Goal: Transaction & Acquisition: Book appointment/travel/reservation

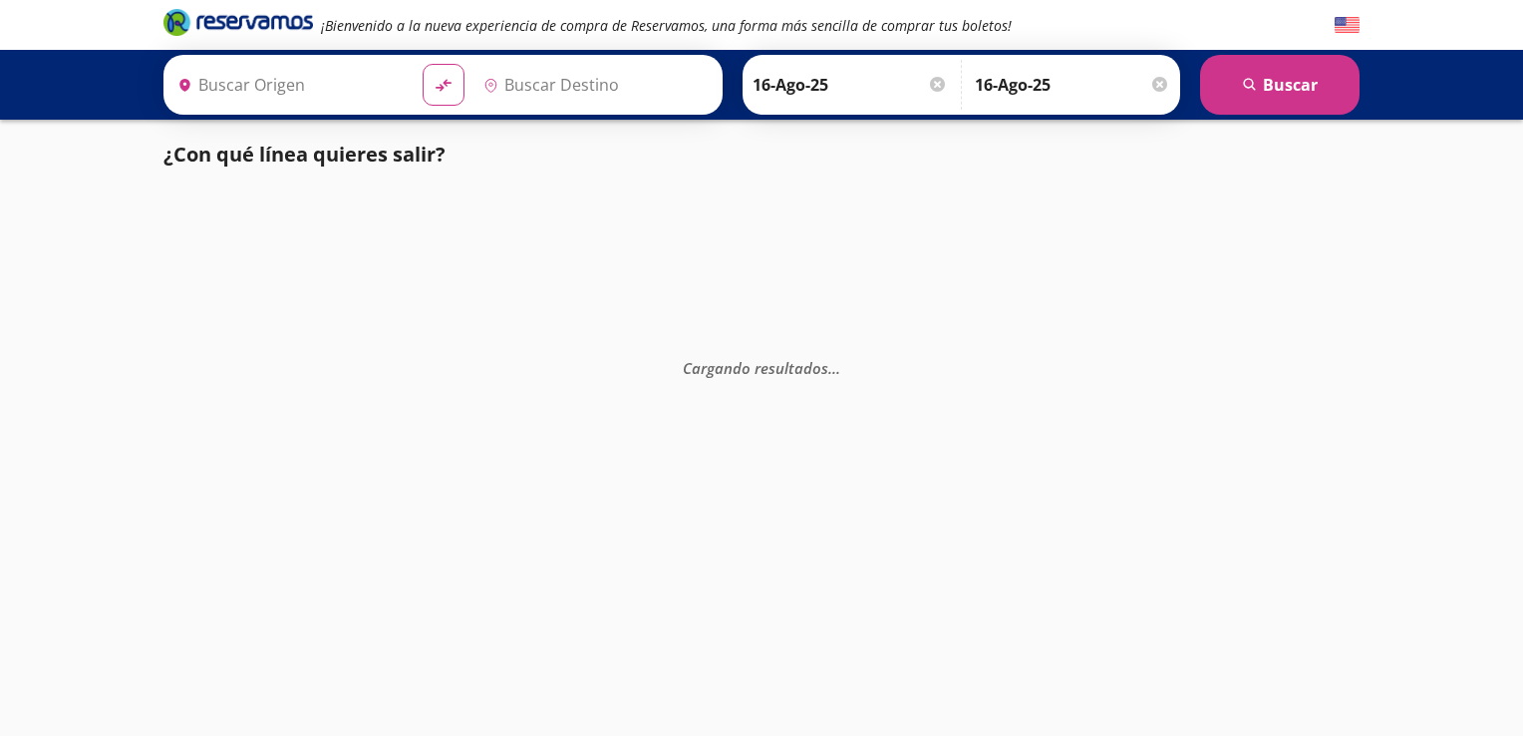
type input "Central [GEOGRAPHIC_DATA][PERSON_NAME], [GEOGRAPHIC_DATA]"
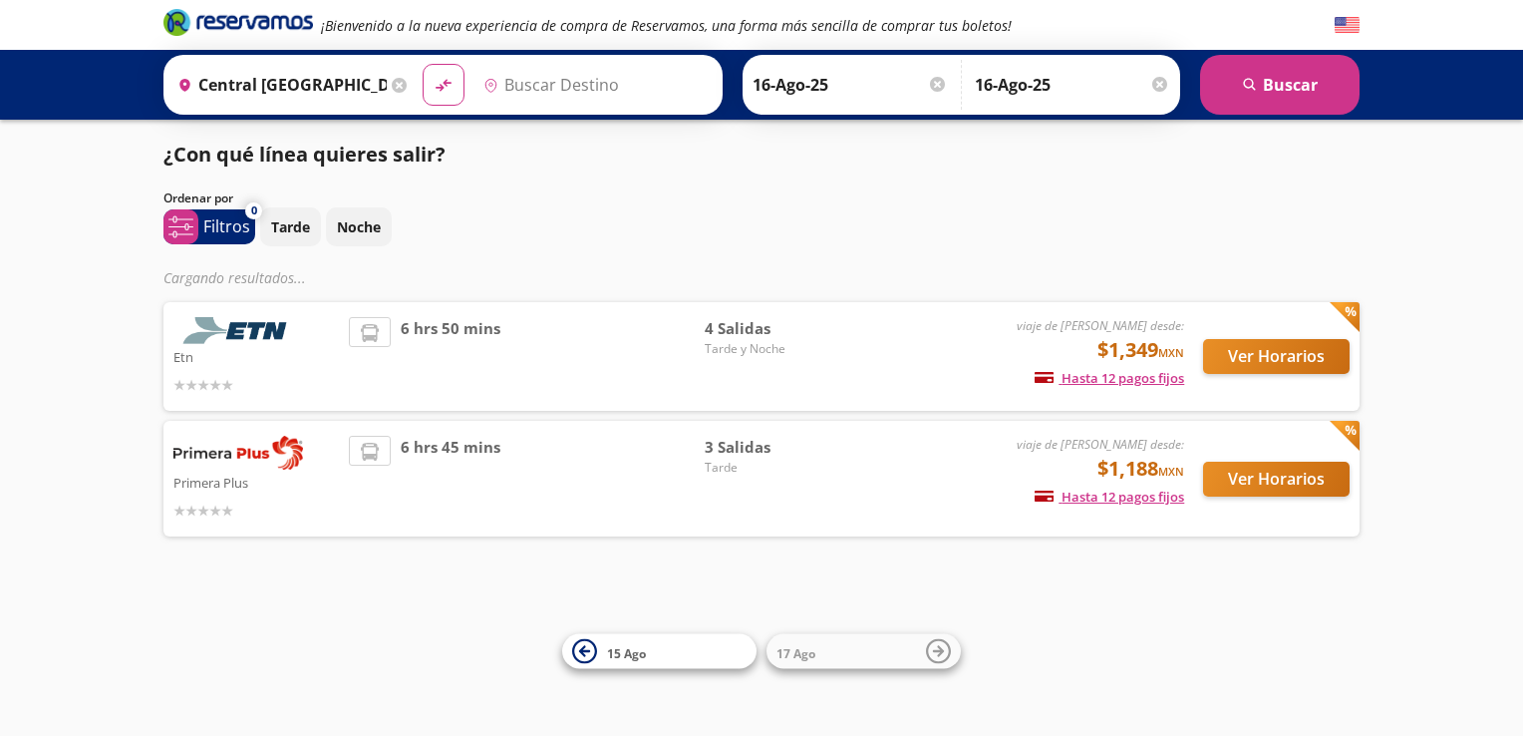
type input "[GEOGRAPHIC_DATA], [GEOGRAPHIC_DATA]"
click at [850, 357] on div "Etn viaje de ida desde: $1,349 MXN Hasta 12 pagos fijos Pagos fijos en compras …" at bounding box center [761, 356] width 1176 height 79
click at [731, 340] on span "Tarde y Noche" at bounding box center [775, 349] width 140 height 18
click at [739, 351] on span "Tarde y Noche" at bounding box center [775, 349] width 140 height 18
click at [762, 347] on span "Tarde y Noche" at bounding box center [775, 349] width 140 height 18
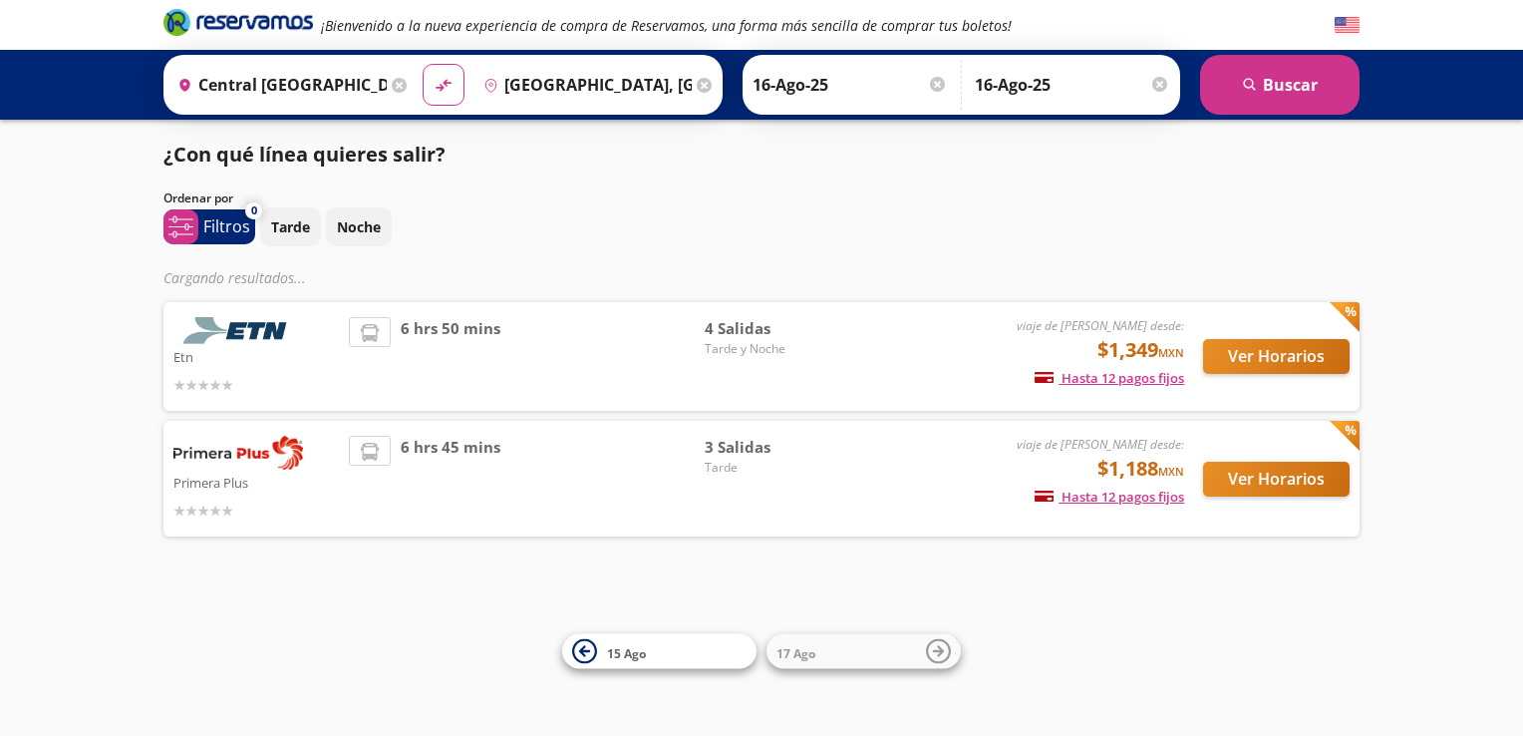
click at [762, 347] on span "Tarde y Noche" at bounding box center [775, 349] width 140 height 18
click at [402, 373] on span "6 hrs 50 mins" at bounding box center [451, 356] width 100 height 79
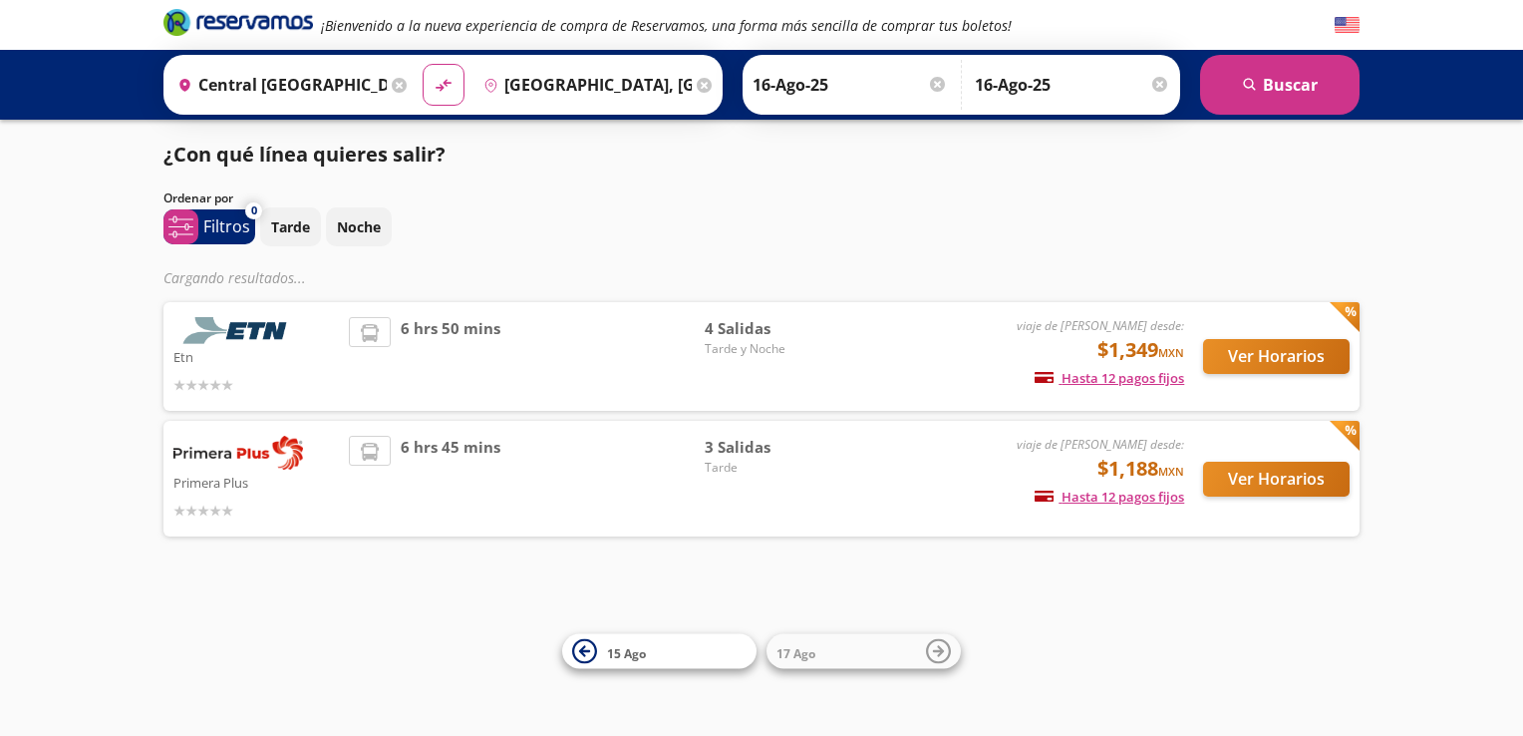
click at [242, 374] on div at bounding box center [255, 384] width 165 height 24
click at [255, 363] on p "Etn" at bounding box center [255, 356] width 165 height 24
click at [272, 369] on div "Etn" at bounding box center [255, 356] width 165 height 79
click at [284, 372] on div at bounding box center [255, 384] width 165 height 24
click at [299, 365] on p "Etn" at bounding box center [255, 356] width 165 height 24
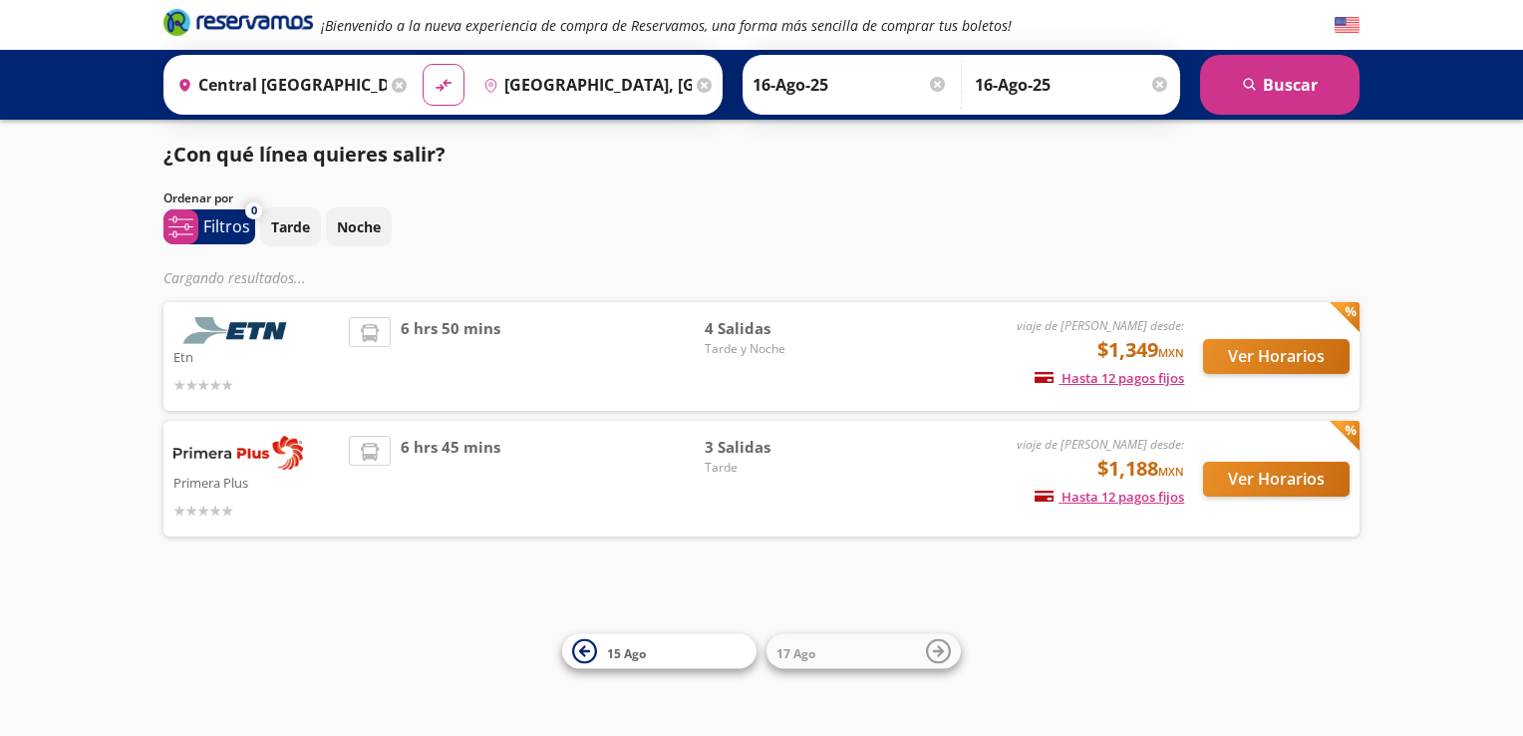
click at [319, 374] on div at bounding box center [255, 384] width 165 height 24
click at [331, 481] on p "Primera Plus" at bounding box center [255, 482] width 165 height 24
click at [276, 358] on p "Etn" at bounding box center [255, 356] width 165 height 24
click at [286, 350] on p "Etn" at bounding box center [255, 356] width 165 height 24
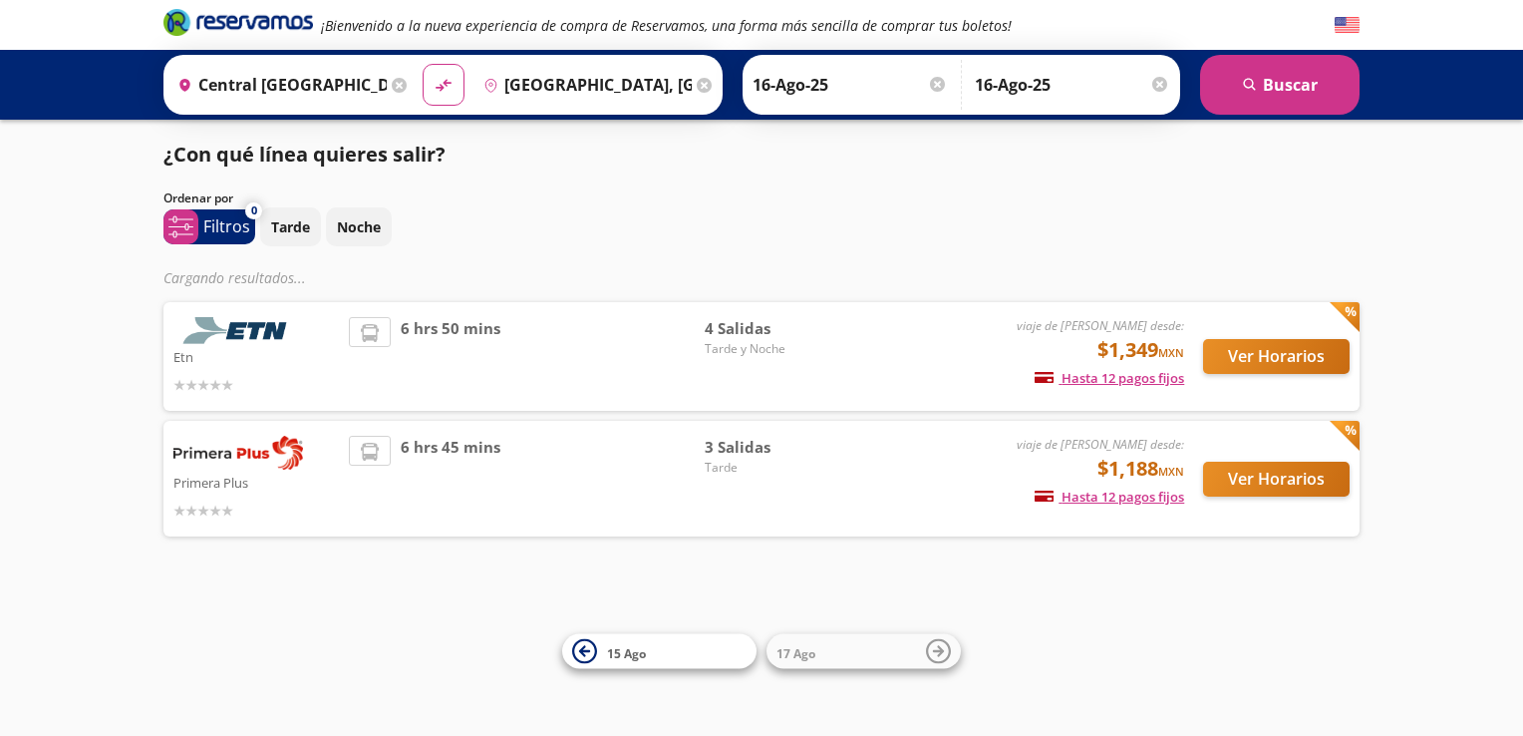
click at [286, 350] on p "Etn" at bounding box center [255, 356] width 165 height 24
click at [314, 464] on div "Primera Plus" at bounding box center [255, 479] width 165 height 86
click at [323, 482] on p "Primera Plus" at bounding box center [255, 482] width 165 height 24
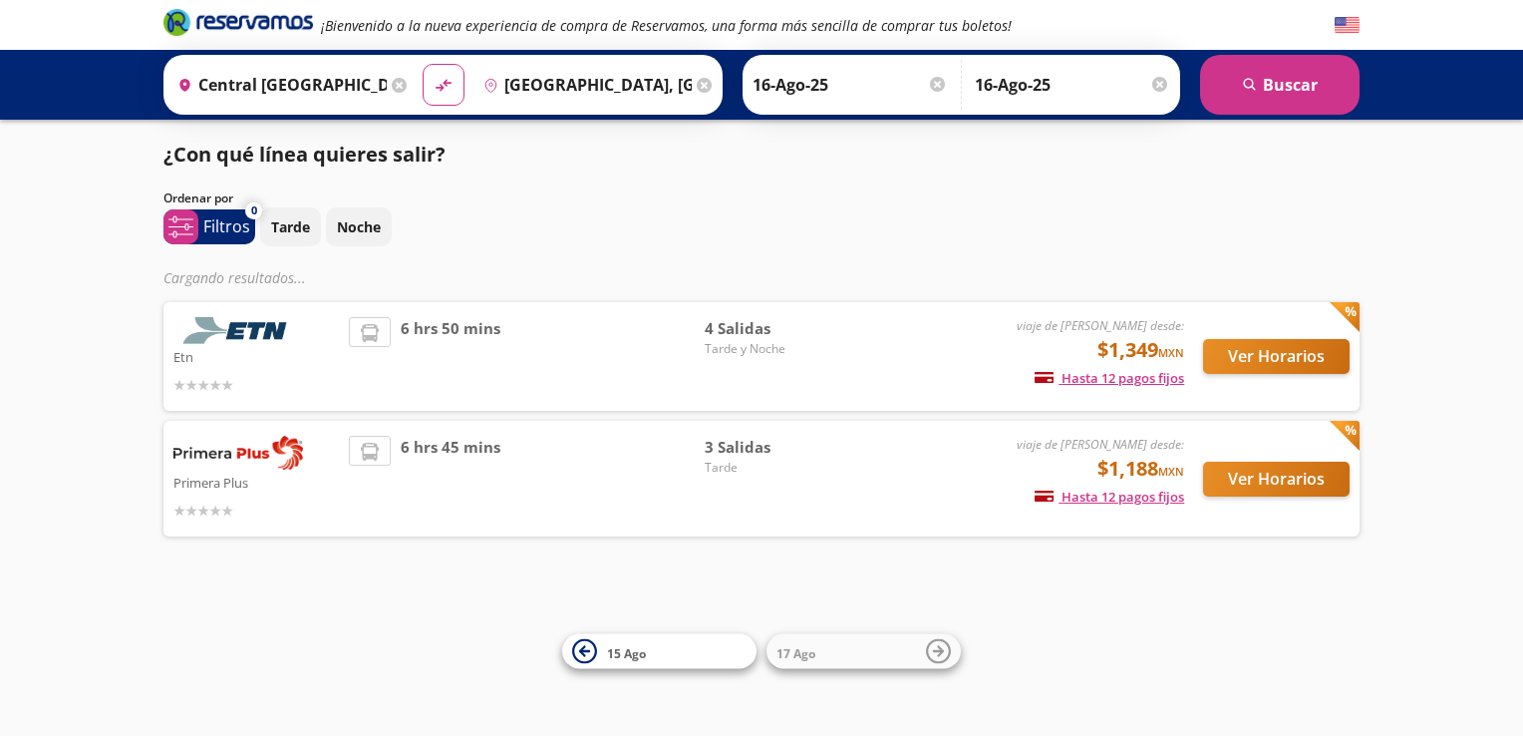
click at [323, 482] on p "Primera Plus" at bounding box center [255, 482] width 165 height 24
click at [1311, 353] on button "Ver Horarios" at bounding box center [1276, 356] width 147 height 35
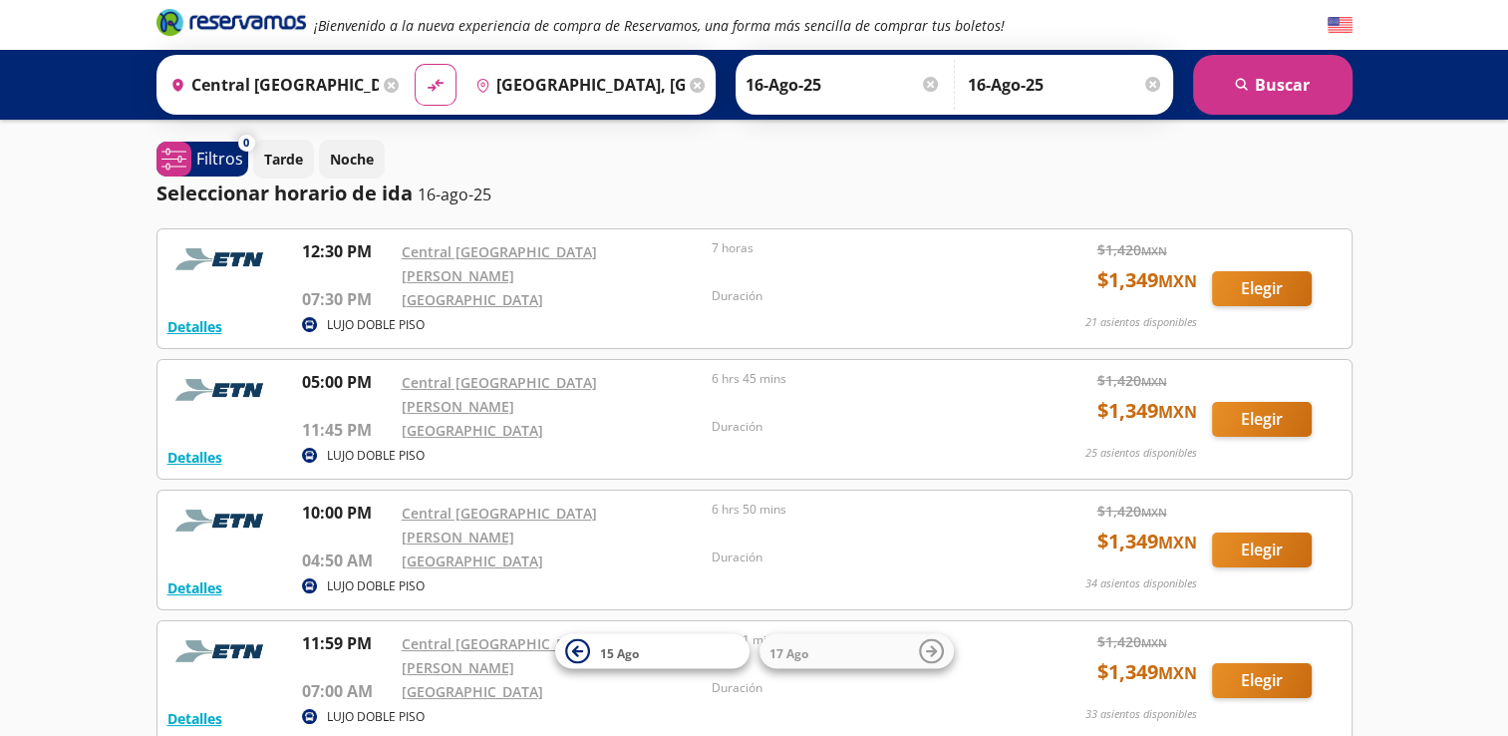
click at [925, 91] on div at bounding box center [930, 84] width 15 height 15
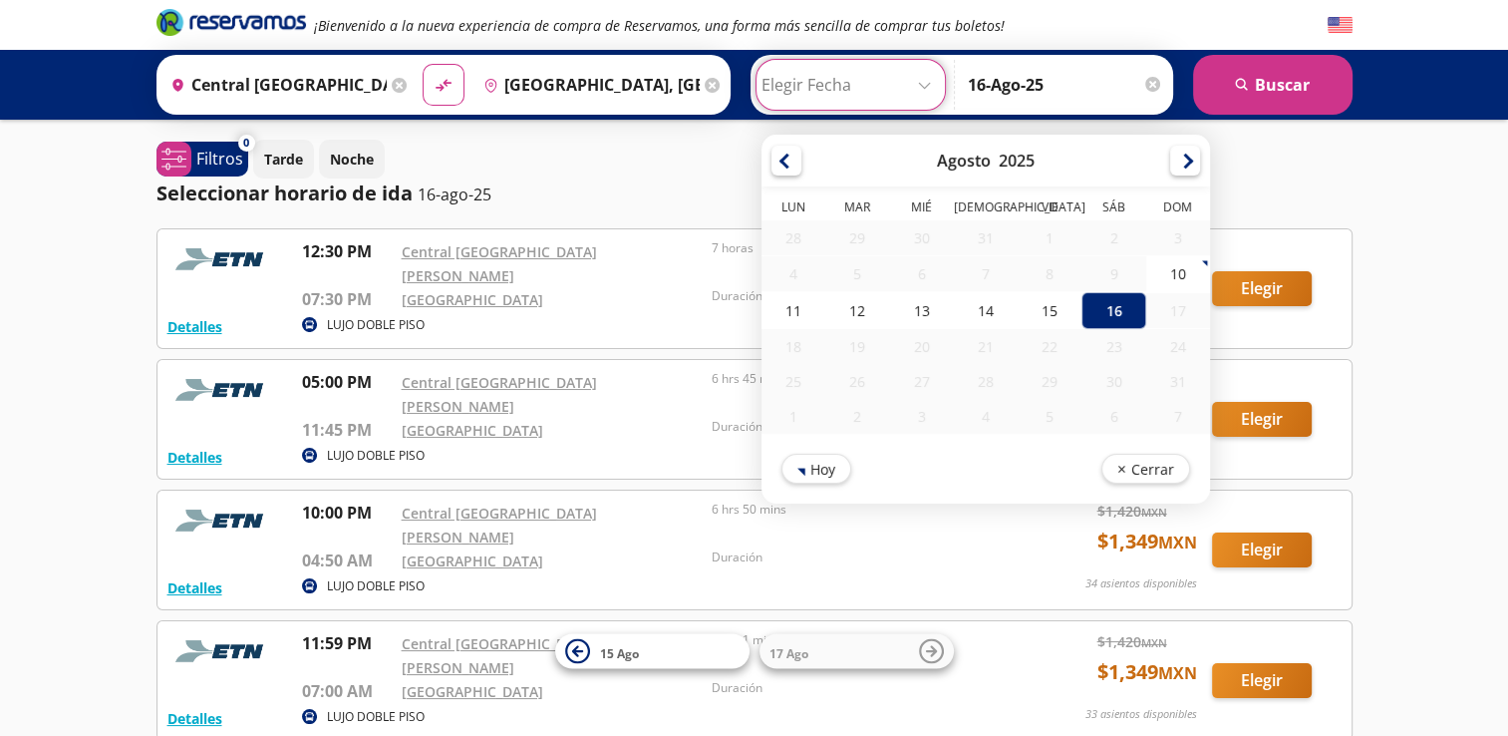
click at [1146, 92] on input "16-Ago-25" at bounding box center [1065, 85] width 195 height 50
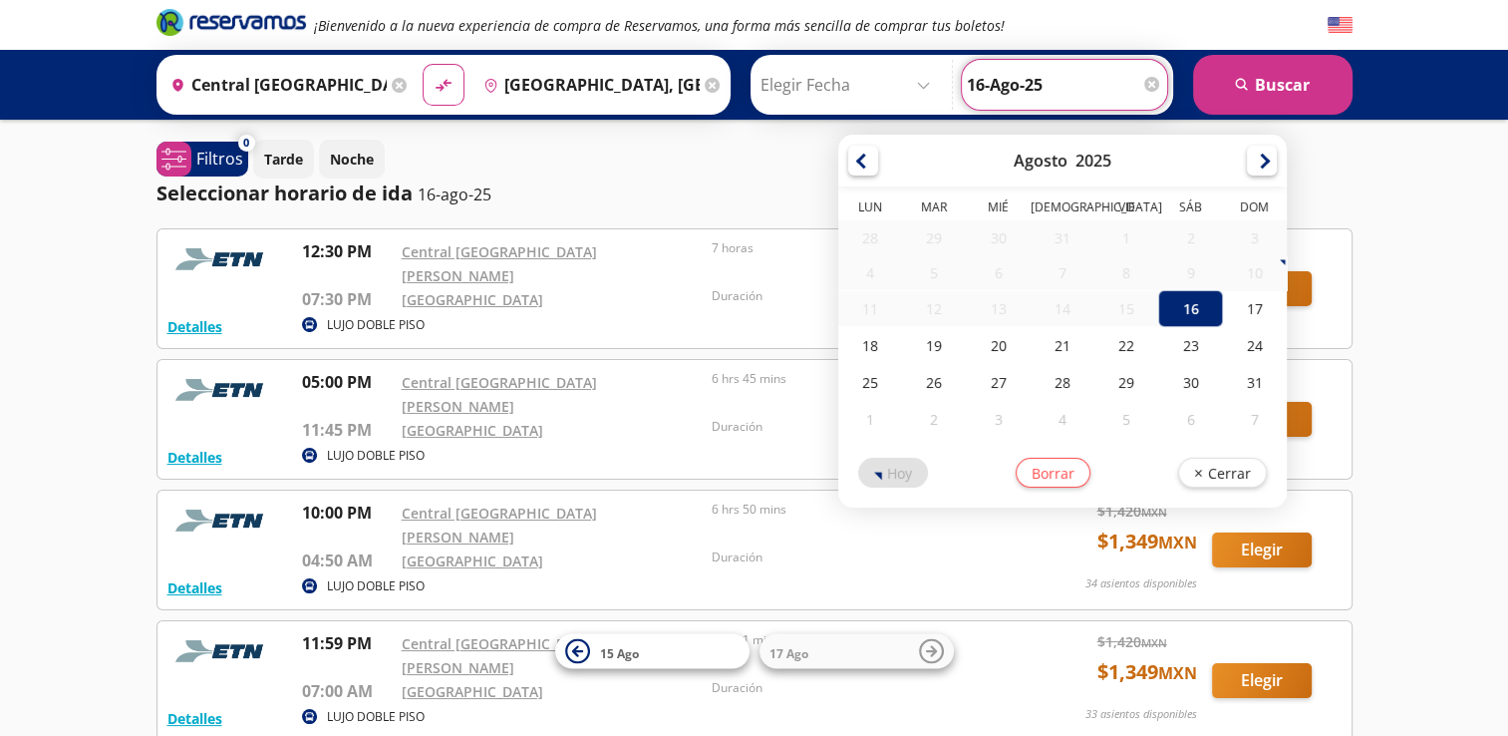
click at [898, 80] on input "Elegir Fecha" at bounding box center [850, 85] width 178 height 50
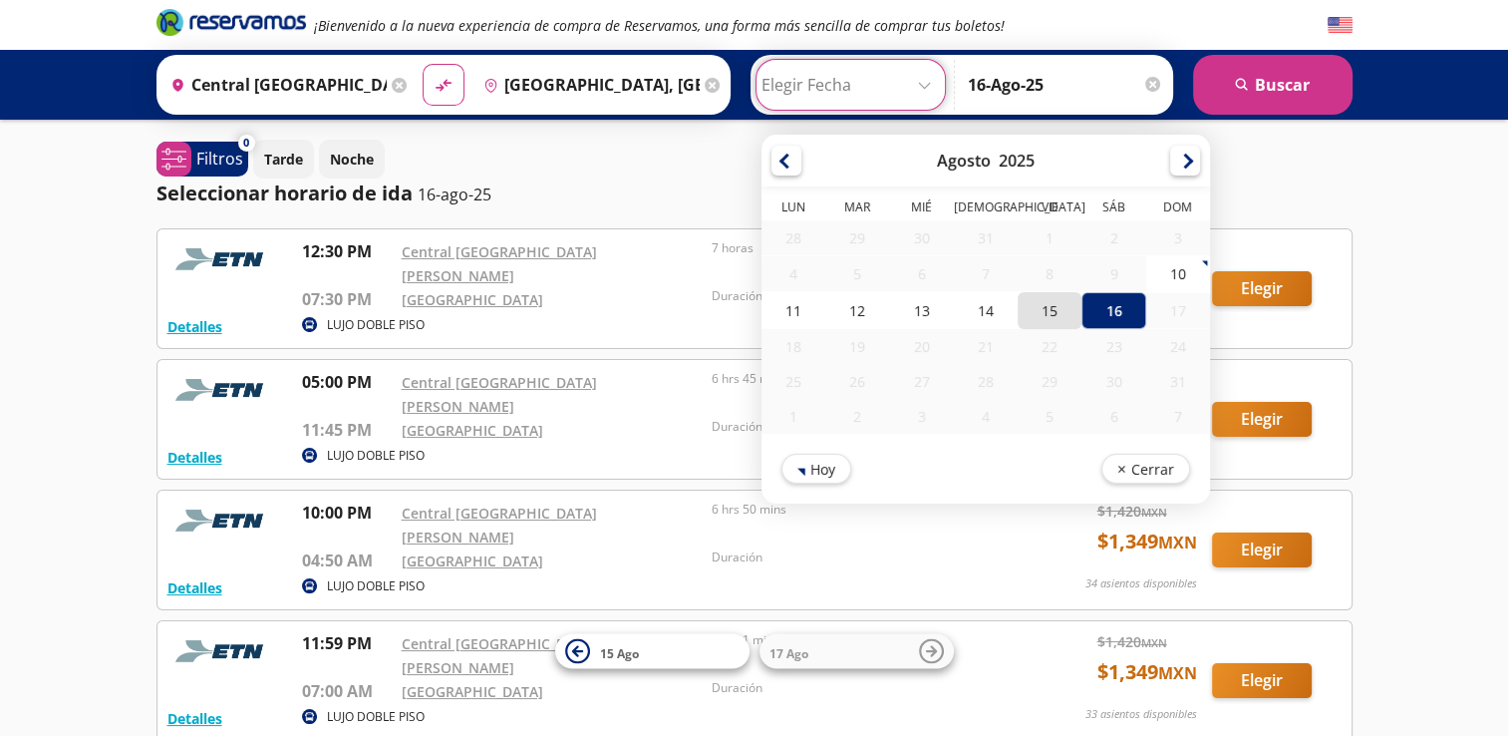
click at [1035, 303] on div "15" at bounding box center [1050, 310] width 64 height 37
type input "15-Ago-25"
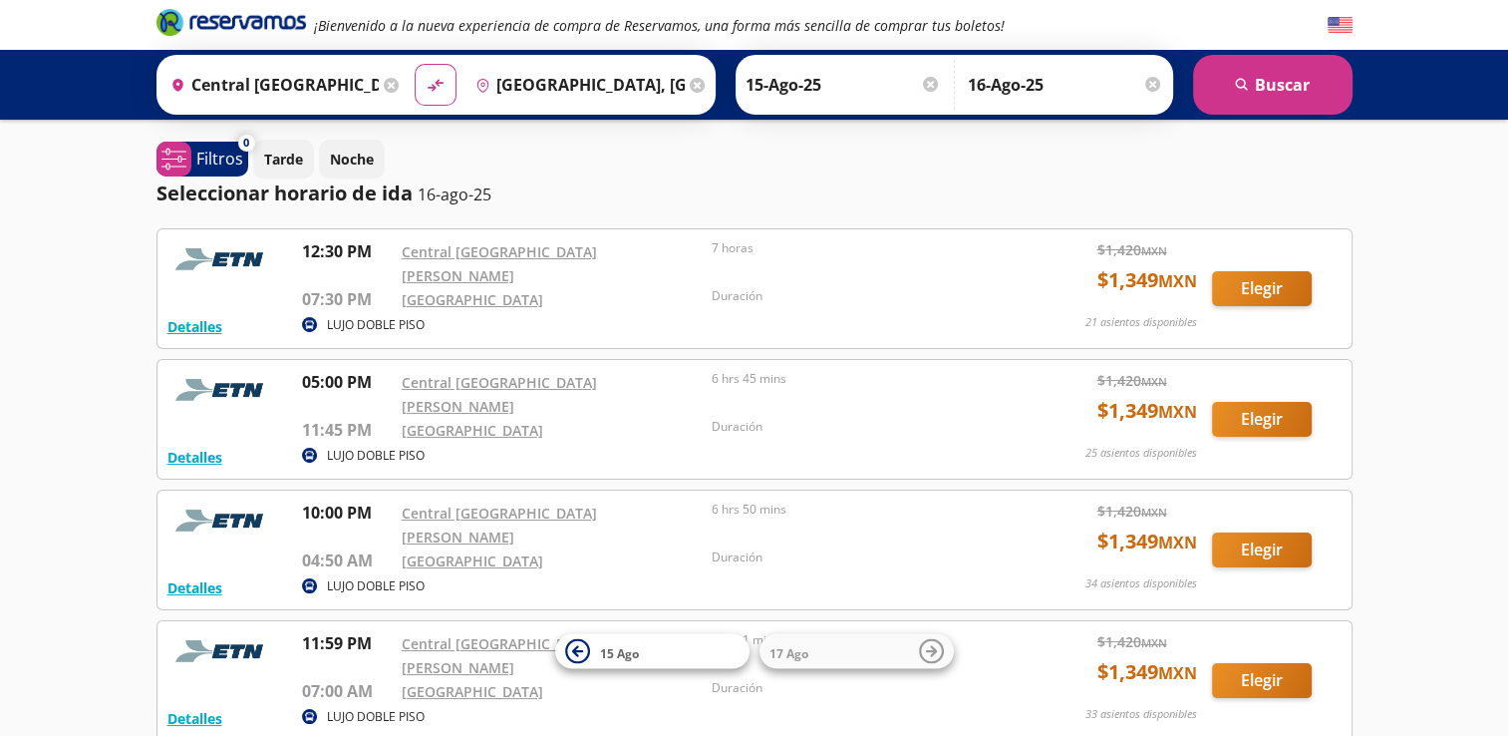
click at [1153, 84] on div at bounding box center [1152, 84] width 15 height 15
click at [1146, 77] on input "Opcional" at bounding box center [1074, 85] width 178 height 50
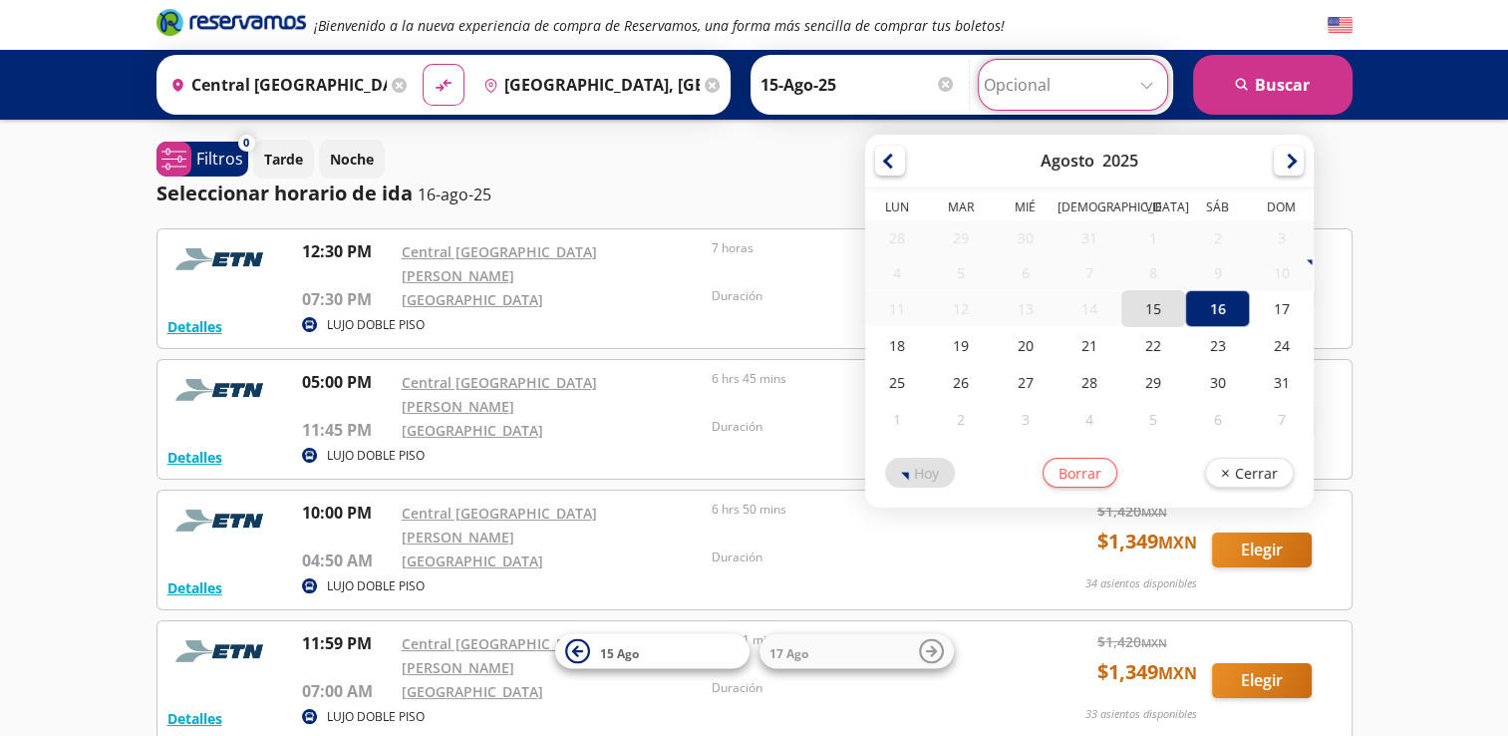
click at [1163, 306] on div "15" at bounding box center [1154, 308] width 64 height 37
type input "15-Ago-25"
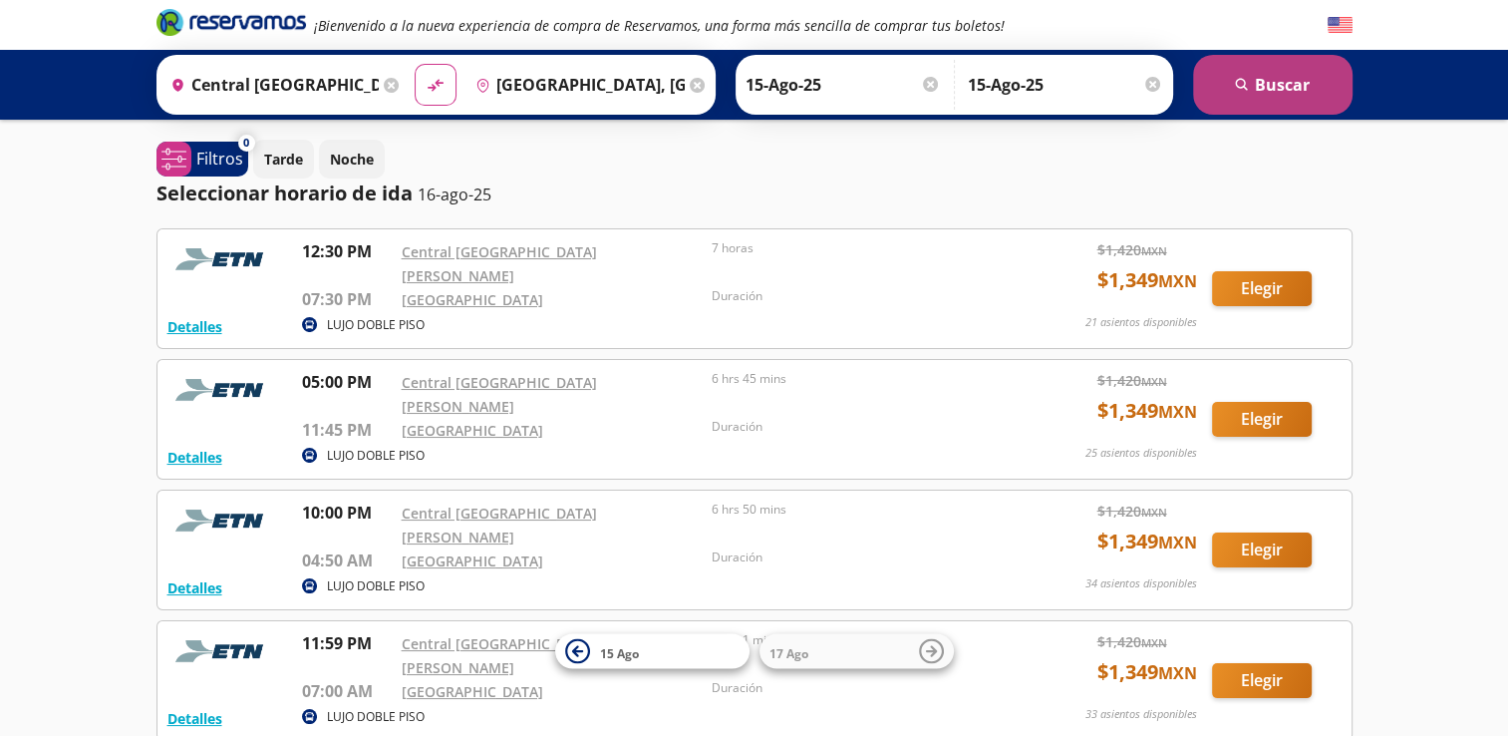
click at [1284, 84] on button "search [GEOGRAPHIC_DATA]" at bounding box center [1273, 85] width 160 height 60
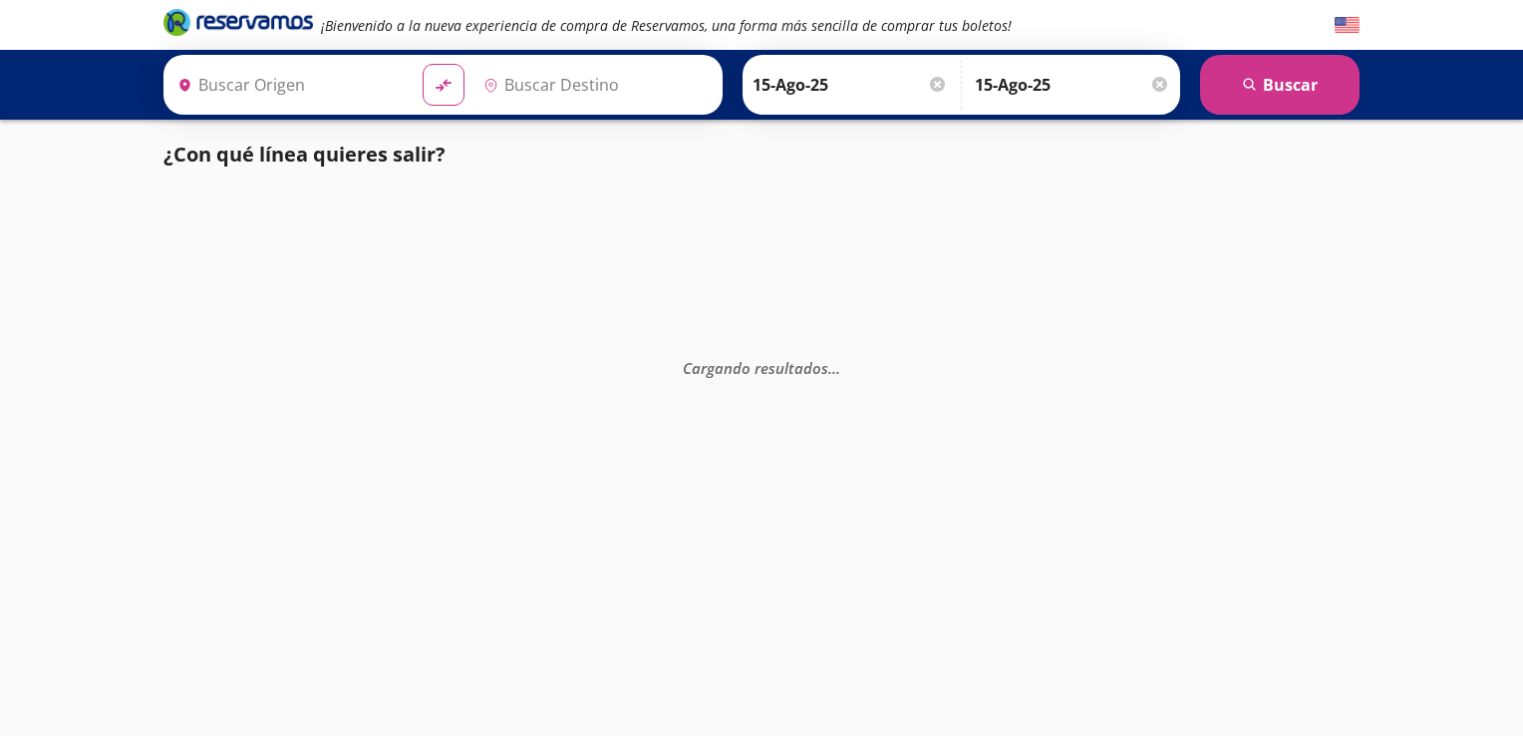
type input "Central [GEOGRAPHIC_DATA][PERSON_NAME], [GEOGRAPHIC_DATA]"
type input "[GEOGRAPHIC_DATA], [GEOGRAPHIC_DATA]"
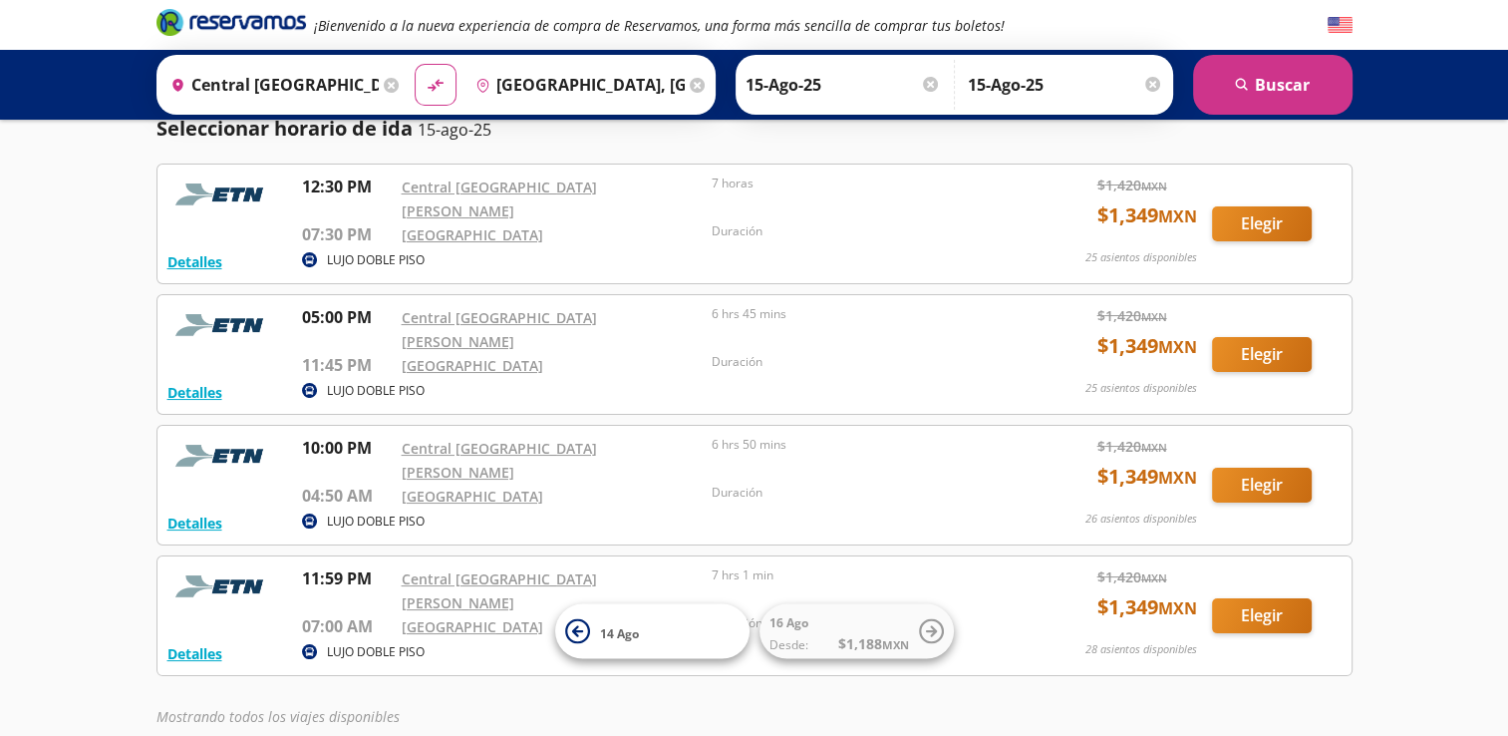
scroll to position [76, 0]
